Goal: Task Accomplishment & Management: Complete application form

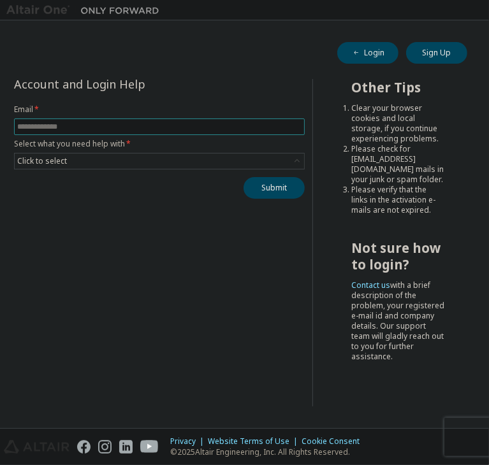
click at [112, 124] on input "text" at bounding box center [159, 127] width 284 height 10
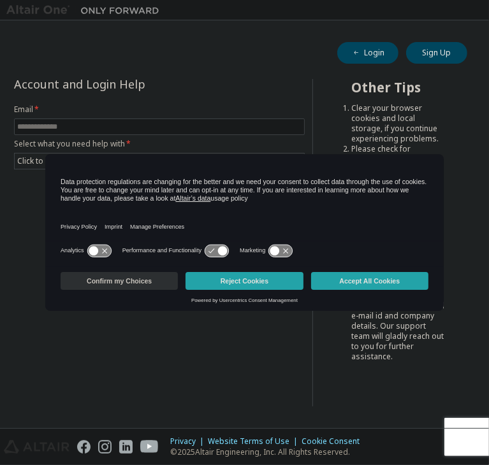
click at [136, 278] on button "Confirm my Choices" at bounding box center [119, 281] width 117 height 18
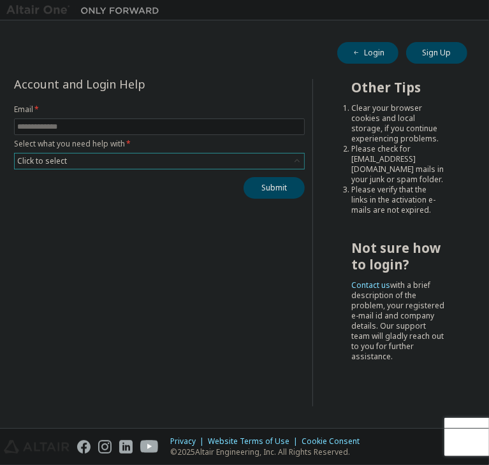
click at [122, 162] on div "Click to select" at bounding box center [159, 161] width 289 height 15
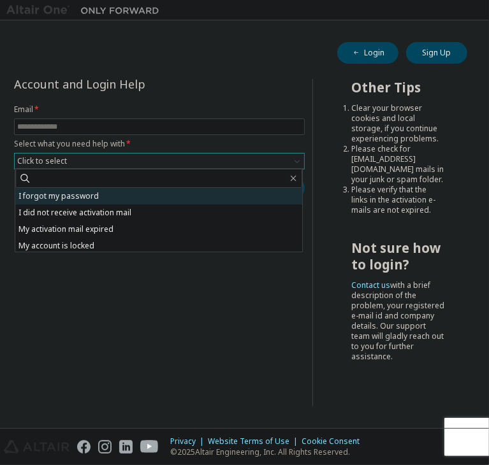
click at [106, 198] on li "I forgot my password" at bounding box center [158, 196] width 287 height 17
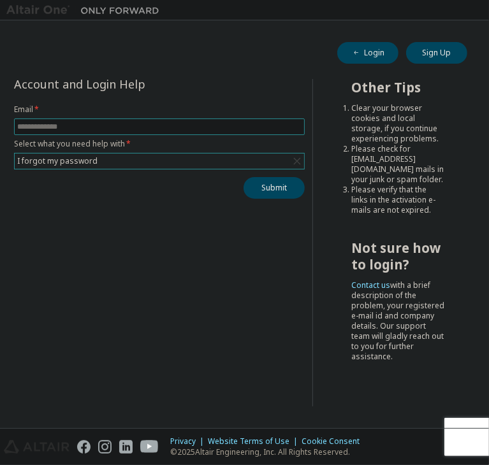
click at [221, 132] on span at bounding box center [159, 127] width 291 height 17
click at [185, 124] on input "text" at bounding box center [159, 127] width 284 height 10
type input "**********"
click at [256, 182] on button "Submit" at bounding box center [274, 188] width 61 height 22
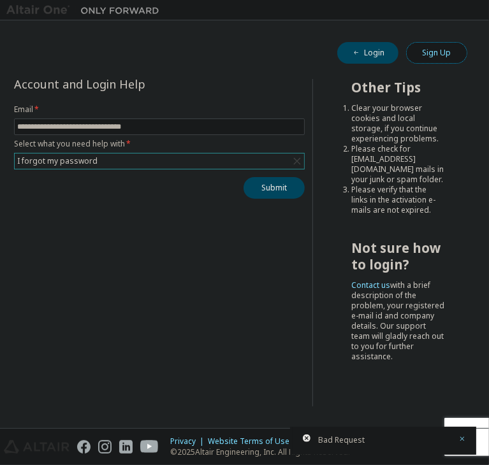
click at [418, 52] on button "Sign Up" at bounding box center [436, 53] width 61 height 22
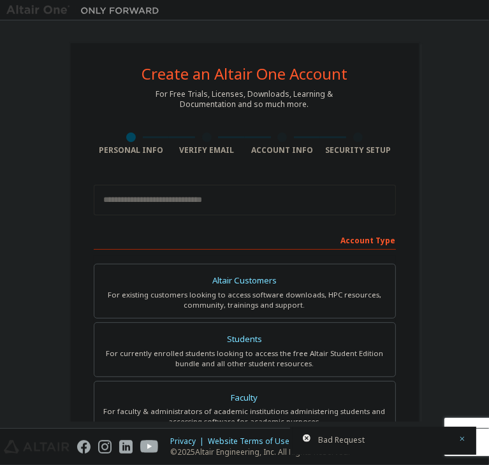
scroll to position [28, 0]
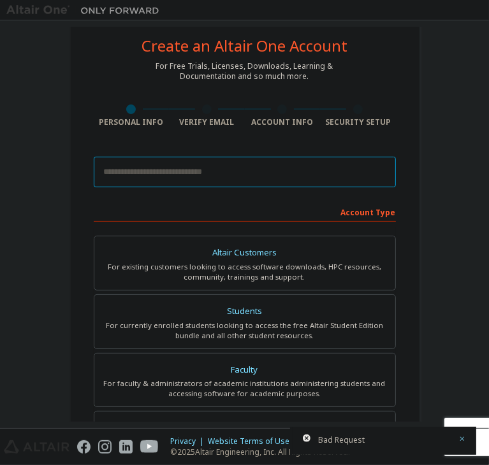
click at [153, 175] on input "email" at bounding box center [245, 172] width 302 height 31
type input "**********"
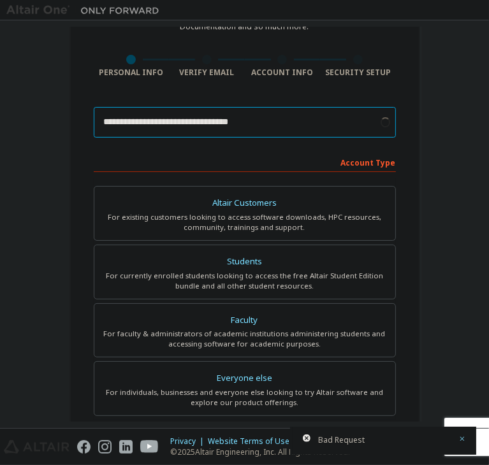
scroll to position [122, 0]
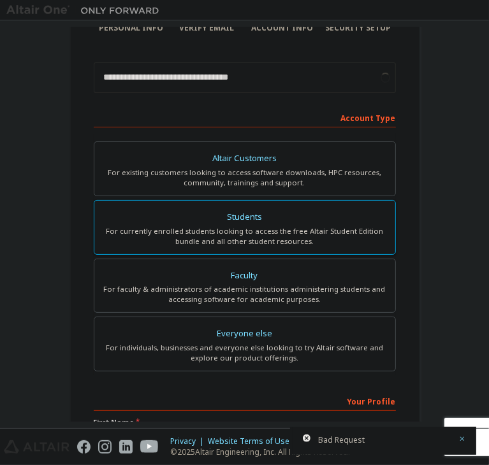
click at [189, 219] on div "Students" at bounding box center [245, 218] width 286 height 18
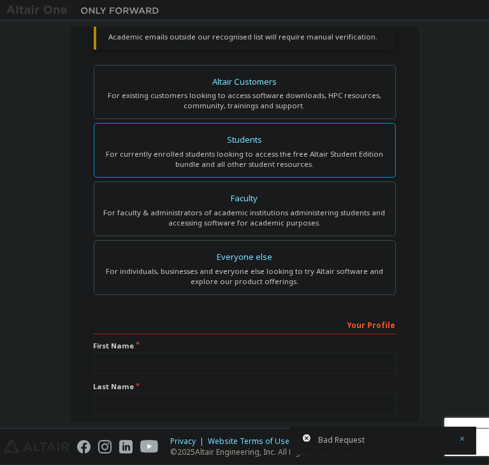
scroll to position [311, 0]
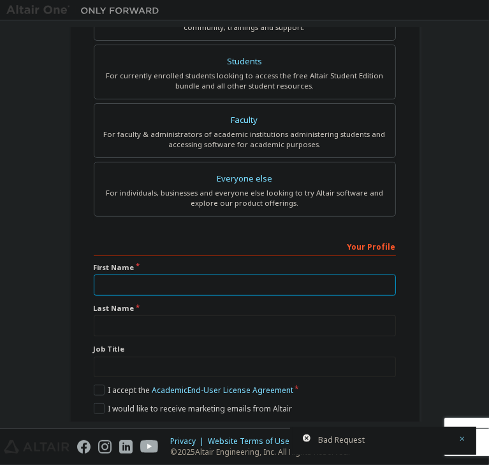
click at [176, 289] on input "text" at bounding box center [245, 285] width 302 height 21
type input "*********"
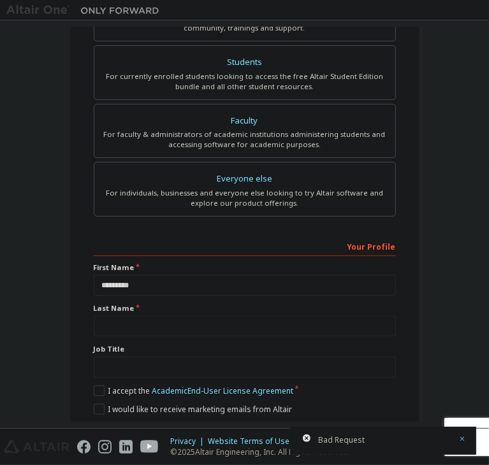
click at [281, 294] on div "Your Profile First Name ********* Last Name Job Title Please provide State/Prov…" at bounding box center [245, 339] width 302 height 206
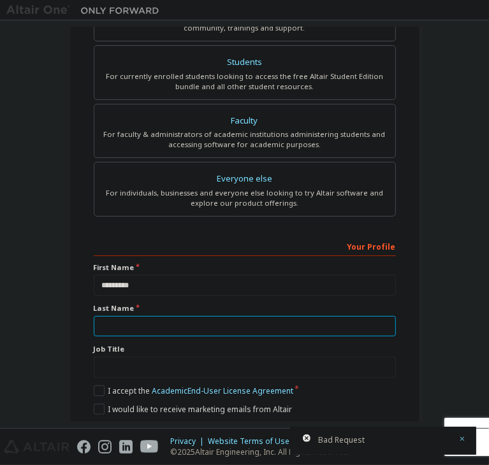
click at [282, 316] on input "text" at bounding box center [245, 326] width 302 height 21
type input "*"
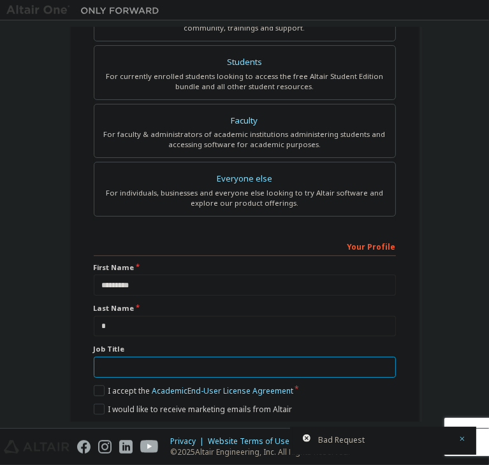
click at [267, 357] on input "text" at bounding box center [245, 367] width 302 height 21
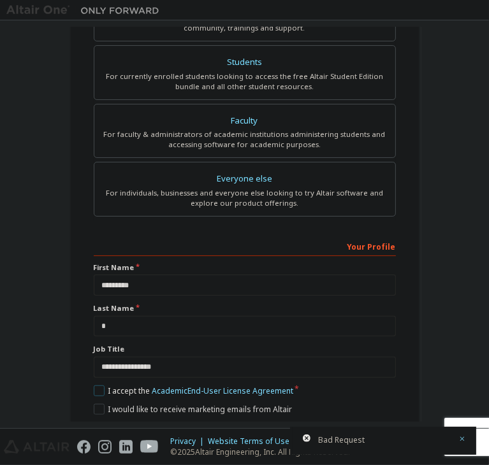
click at [97, 386] on label "I accept the Academic End-User License Agreement" at bounding box center [194, 391] width 200 height 11
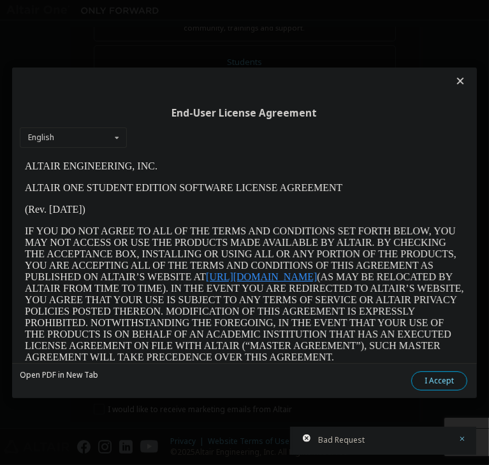
scroll to position [0, 0]
click at [411, 381] on button "I Accept" at bounding box center [439, 381] width 56 height 19
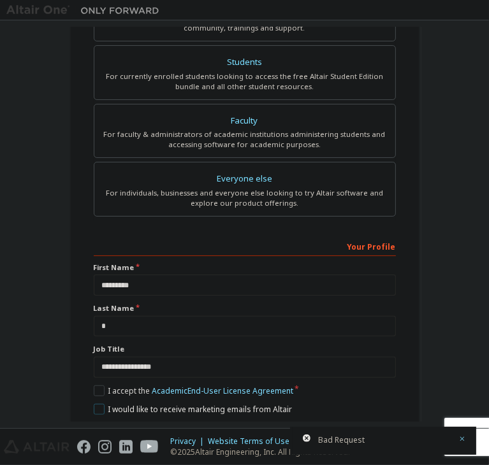
click at [96, 404] on label "I would like to receive marketing emails from Altair" at bounding box center [193, 409] width 198 height 11
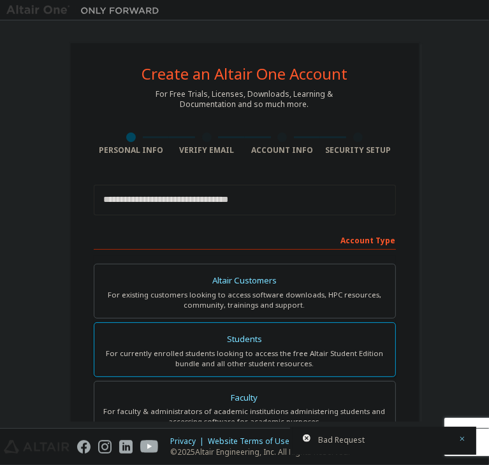
click at [227, 362] on div "For currently enrolled students looking to access the free Altair Student Editi…" at bounding box center [245, 359] width 286 height 20
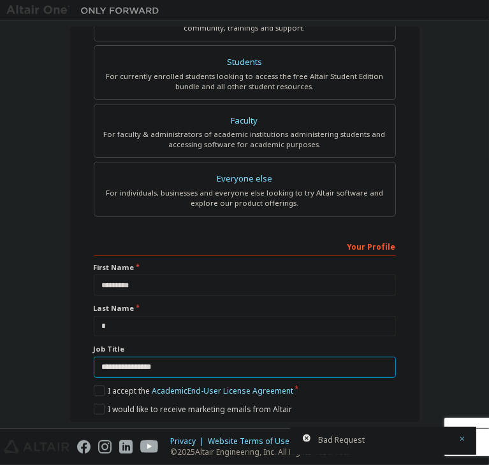
click at [199, 357] on input "**********" at bounding box center [245, 367] width 302 height 21
type input "*"
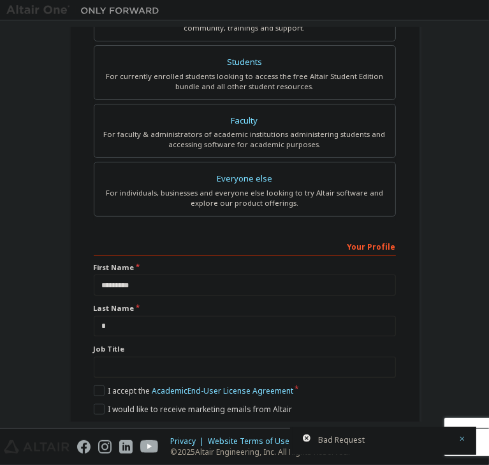
click at [232, 423] on button "Next" at bounding box center [243, 432] width 67 height 19
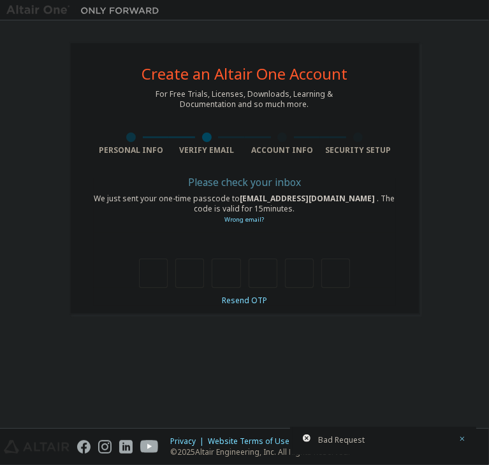
scroll to position [0, 0]
type input "*"
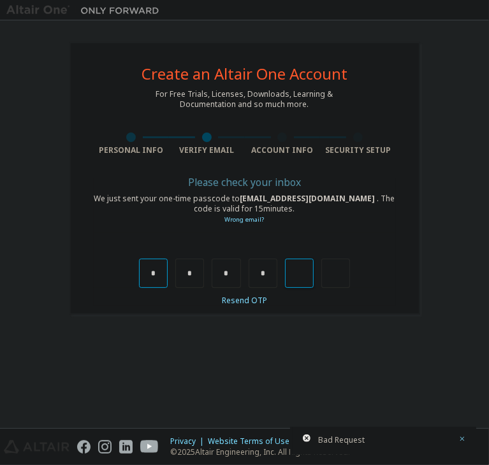
type input "*"
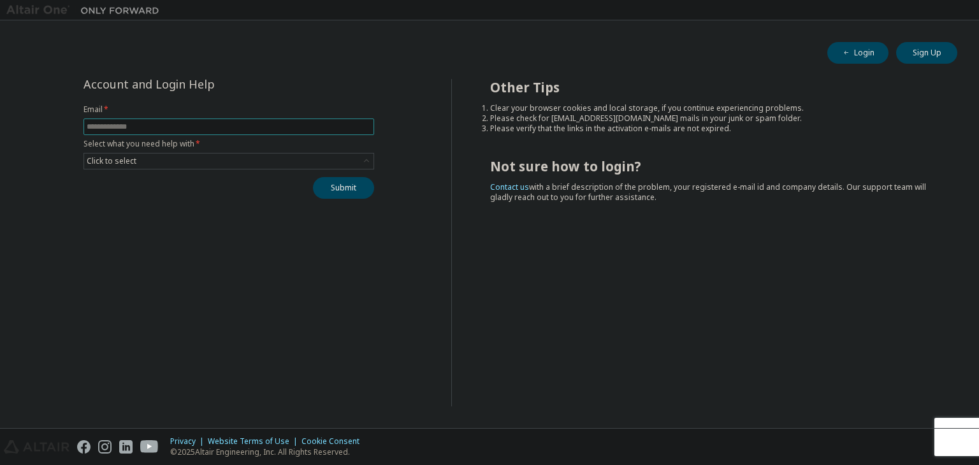
click at [218, 123] on input "text" at bounding box center [229, 127] width 284 height 10
type input "**********"
click at [242, 156] on div "Click to select" at bounding box center [228, 161] width 289 height 15
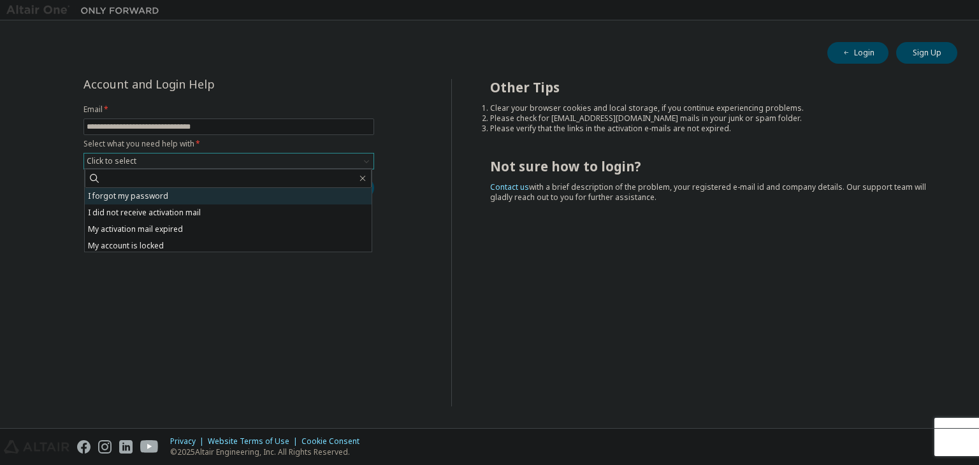
click at [237, 190] on li "I forgot my password" at bounding box center [228, 196] width 287 height 17
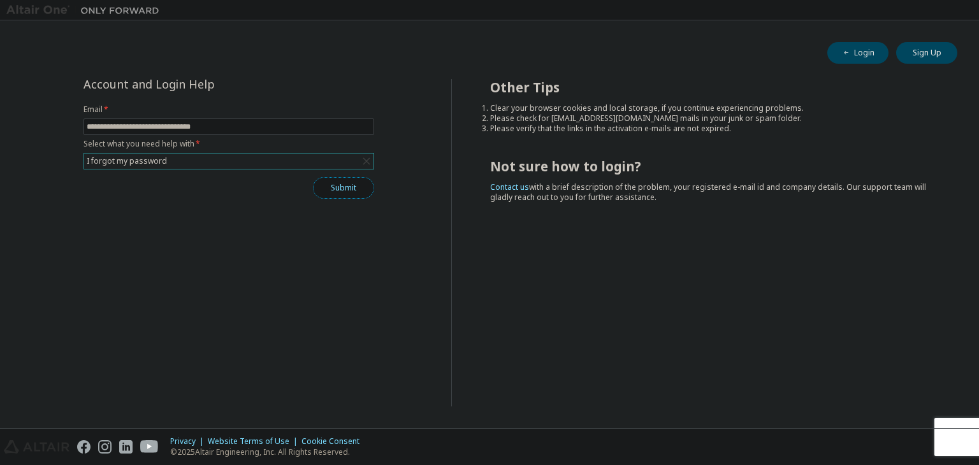
click at [325, 186] on button "Submit" at bounding box center [343, 188] width 61 height 22
